Goal: Submit feedback/report problem

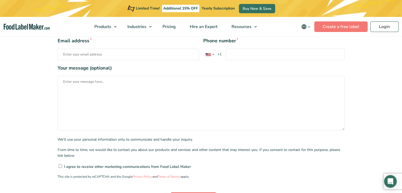
scroll to position [53, 0]
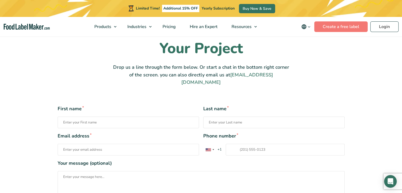
click at [233, 73] on link "[EMAIL_ADDRESS][DOMAIN_NAME]" at bounding box center [227, 79] width 92 height 14
click at [73, 117] on input "First name *" at bounding box center [128, 123] width 141 height 12
type input "Rose"
click at [229, 117] on input "Last name *" at bounding box center [273, 123] width 141 height 12
type input "kuzhiyil"
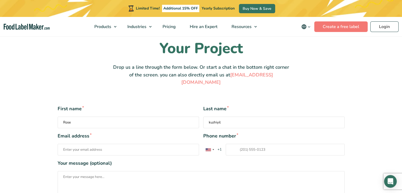
click at [81, 144] on input "Email address *" at bounding box center [128, 150] width 141 height 12
type input "[EMAIL_ADDRESS][DOMAIN_NAME]"
click at [245, 132] on span "Phone number *" at bounding box center [273, 135] width 141 height 7
click at [245, 144] on input "Phone number * United States +1 United Kingdom +44 Afghanistan (‫افغانستان‬‎) +…" at bounding box center [285, 150] width 119 height 12
click at [218, 132] on span "Phone number *" at bounding box center [273, 135] width 141 height 7
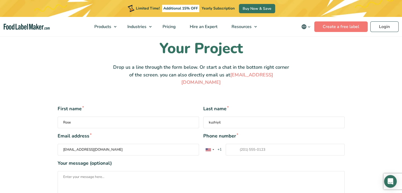
click at [226, 144] on input "Phone number * United States +1 United Kingdom +44 Afghanistan (‫افغانستان‬‎) +…" at bounding box center [285, 150] width 119 height 12
type input "[PHONE_NUMBER]"
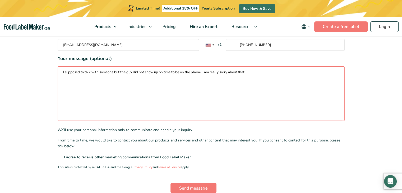
scroll to position [159, 0]
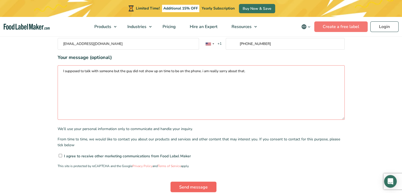
type textarea "I supposed to talk with someone but the guy did not show up on time to be on th…"
click at [178, 182] on input "Send message" at bounding box center [193, 187] width 46 height 11
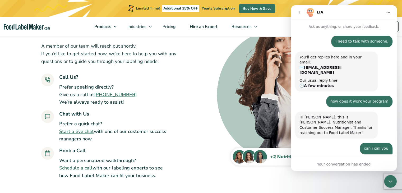
scroll to position [189, 0]
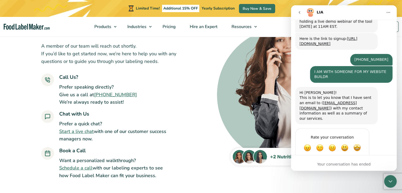
click at [325, 163] on div "Your conversation has ended" at bounding box center [344, 164] width 106 height 6
click at [319, 152] on div "i need to talk with someone. Rose • 2d ago You’ll get replies here and in your …" at bounding box center [344, 5] width 106 height 330
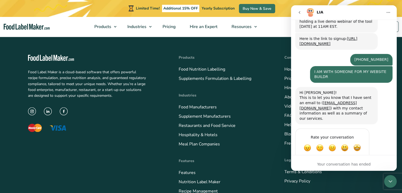
scroll to position [238, 0]
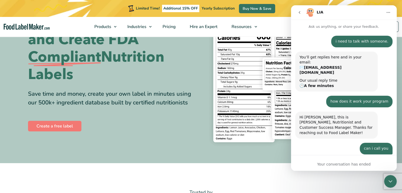
scroll to position [189, 0]
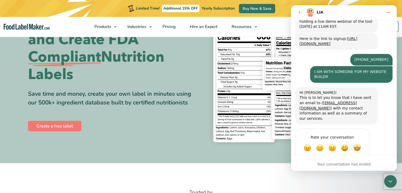
click at [389, 12] on icon "Home" at bounding box center [388, 12] width 4 height 4
click at [387, 12] on icon "Home" at bounding box center [388, 12] width 4 height 4
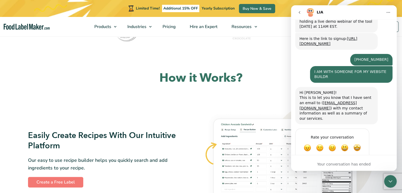
scroll to position [264, 0]
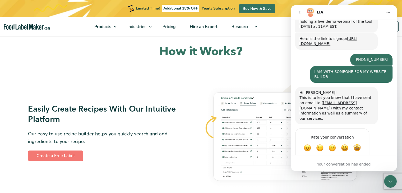
click at [391, 180] on icon "Close Intercom Messenger" at bounding box center [390, 181] width 6 height 6
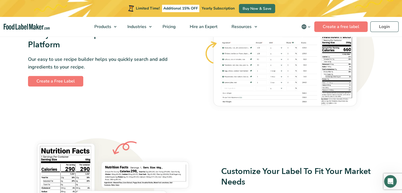
scroll to position [423, 0]
